Goal: Information Seeking & Learning: Learn about a topic

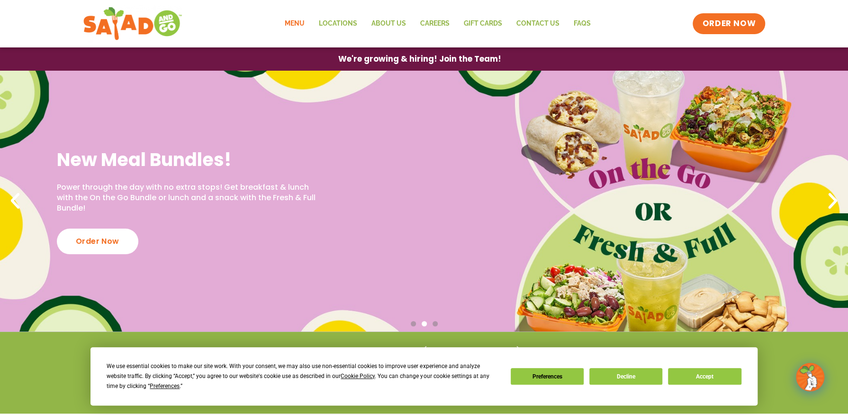
click at [306, 20] on link "Menu" at bounding box center [295, 24] width 34 height 22
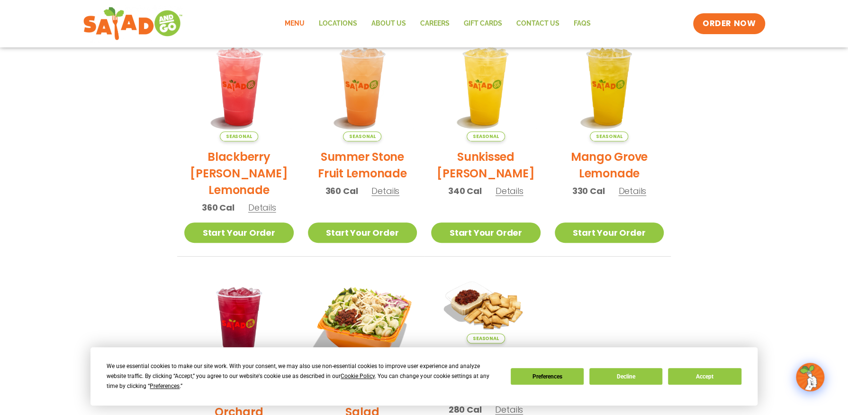
scroll to position [237, 0]
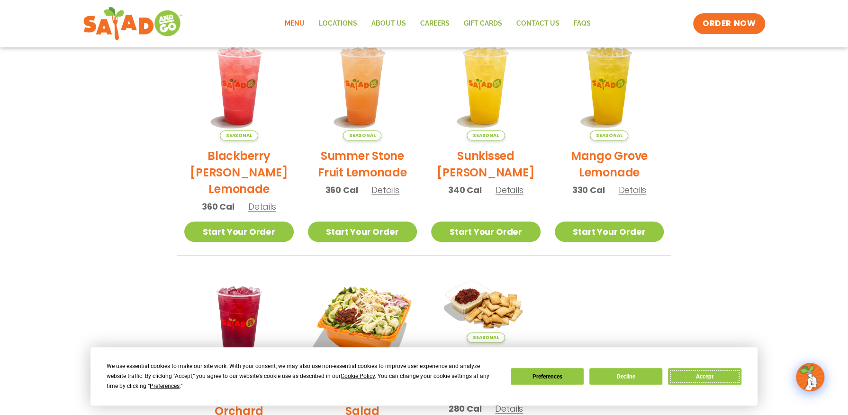
click at [695, 379] on button "Accept" at bounding box center [704, 376] width 73 height 17
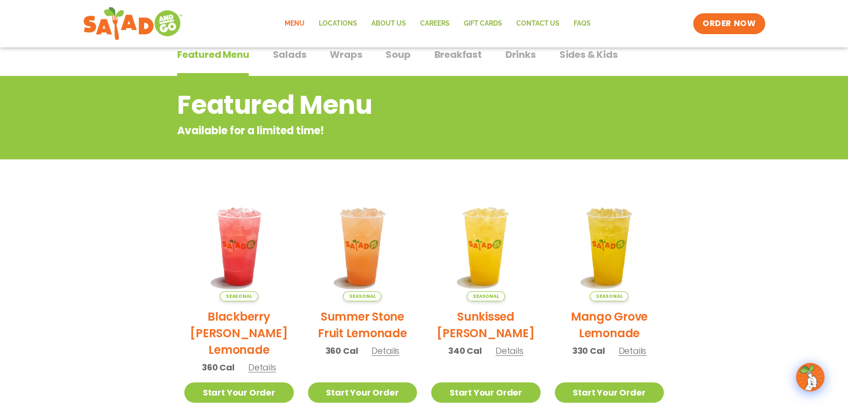
scroll to position [0, 0]
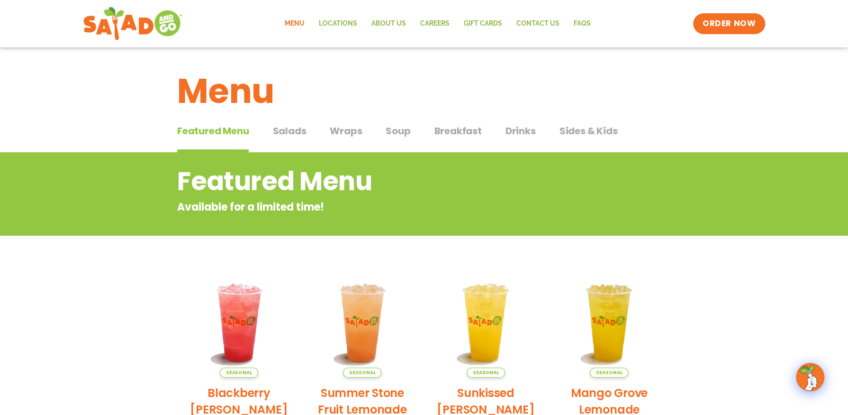
click at [284, 137] on span "Salads" at bounding box center [289, 131] width 34 height 14
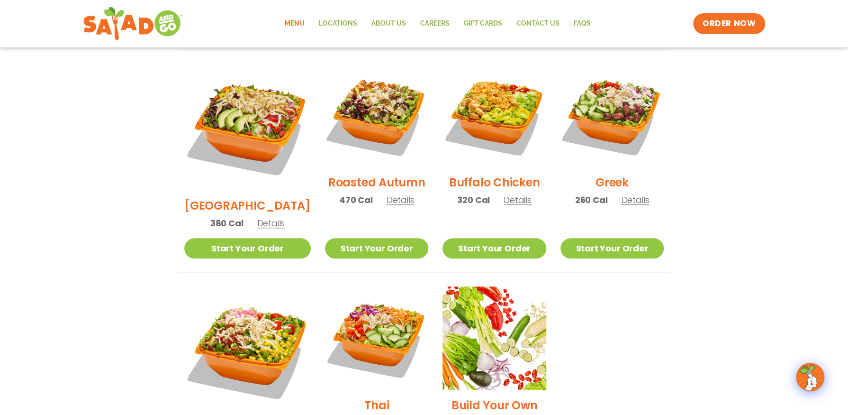
scroll to position [474, 0]
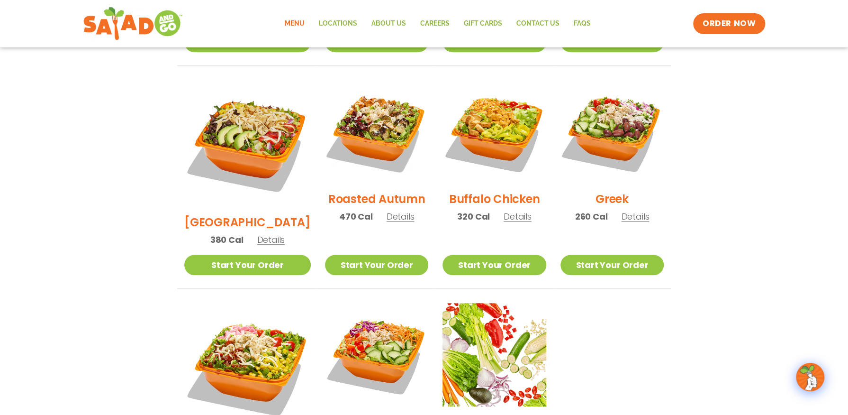
click at [263, 234] on span "Details" at bounding box center [271, 240] width 28 height 12
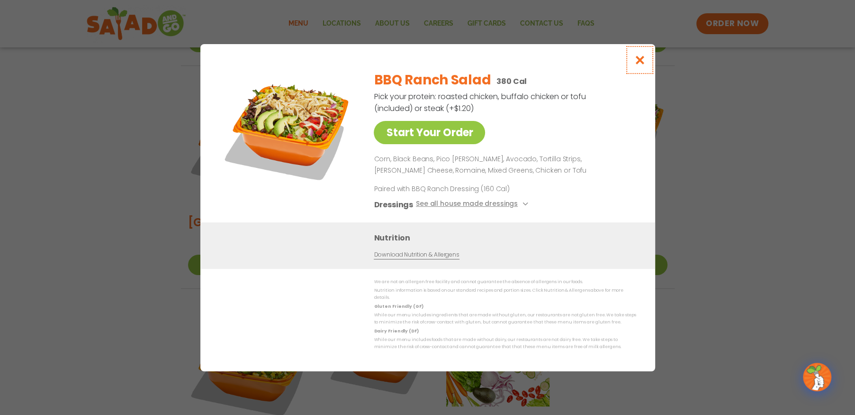
click at [645, 61] on button "Close modal" at bounding box center [639, 60] width 31 height 32
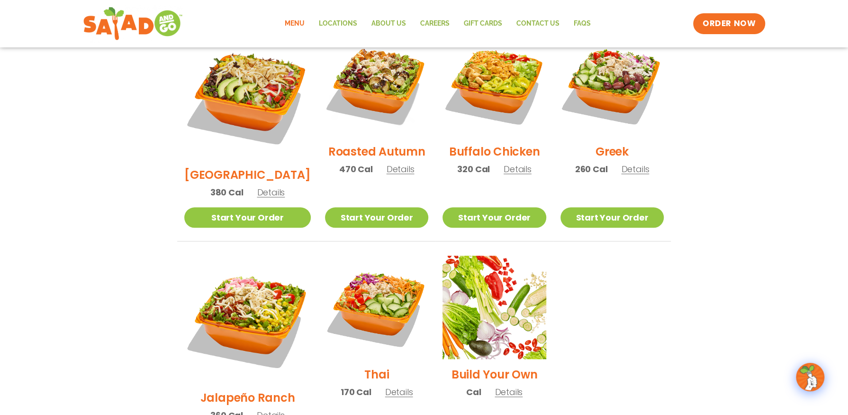
scroll to position [569, 0]
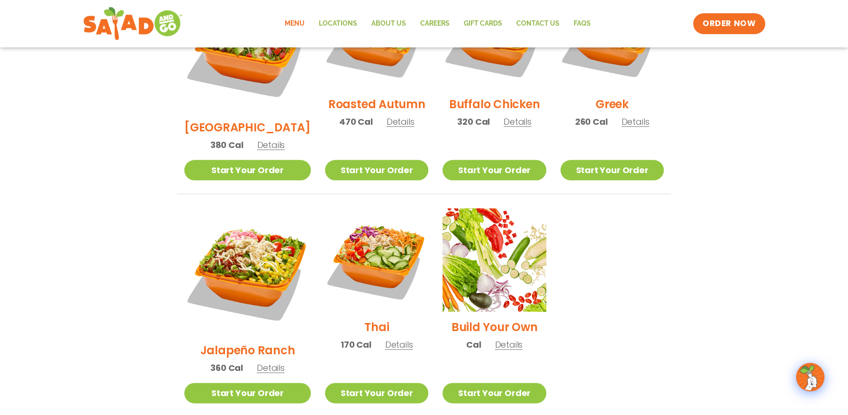
click at [258, 362] on span "Details" at bounding box center [271, 368] width 28 height 12
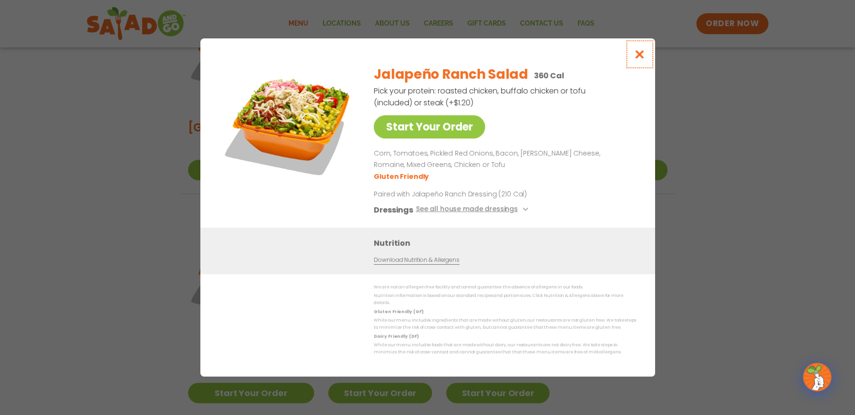
click at [638, 53] on icon "Close modal" at bounding box center [640, 54] width 12 height 10
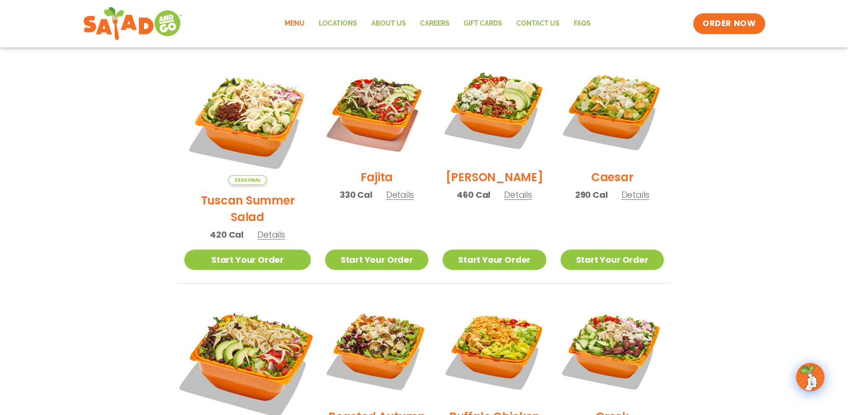
scroll to position [234, 0]
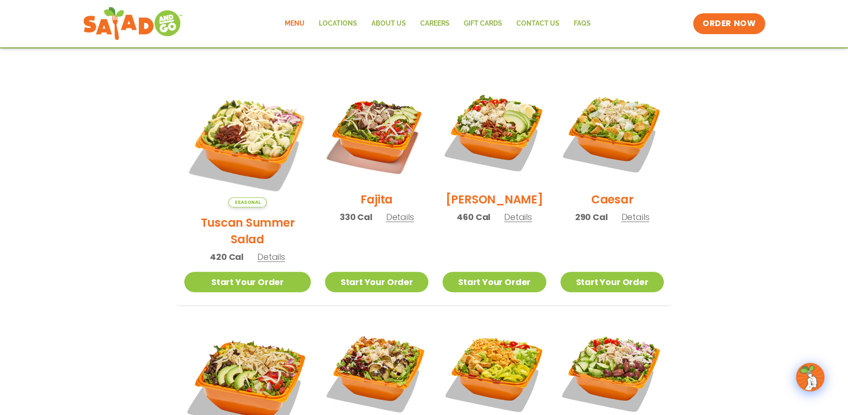
click at [267, 251] on span "Details" at bounding box center [271, 257] width 28 height 12
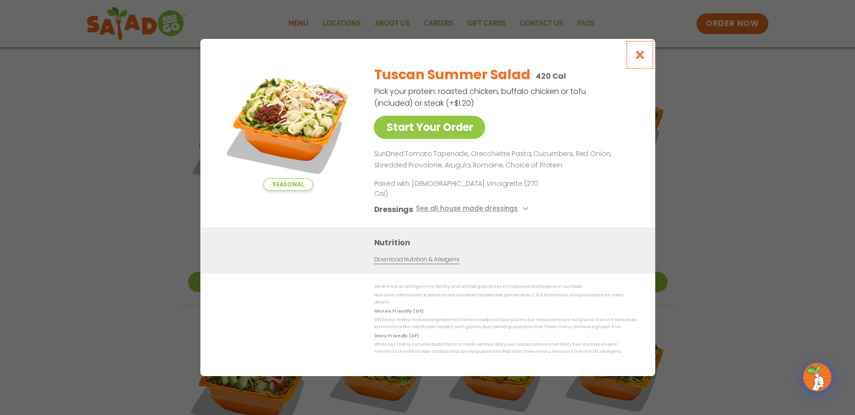
click at [635, 60] on icon "Close modal" at bounding box center [640, 55] width 12 height 10
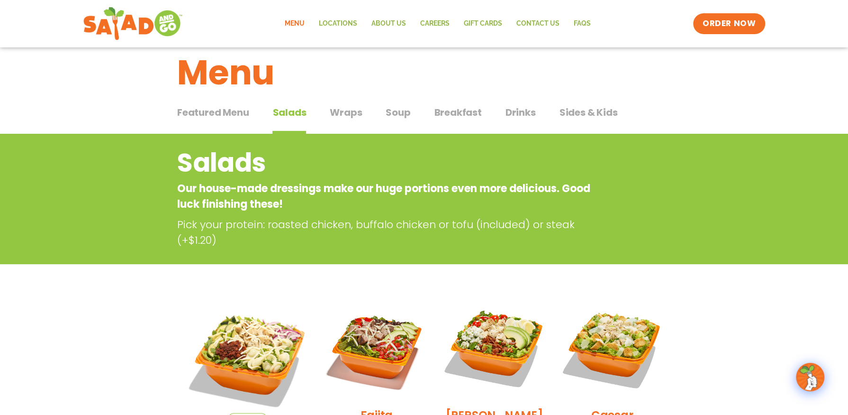
scroll to position [0, 0]
